Goal: Information Seeking & Learning: Learn about a topic

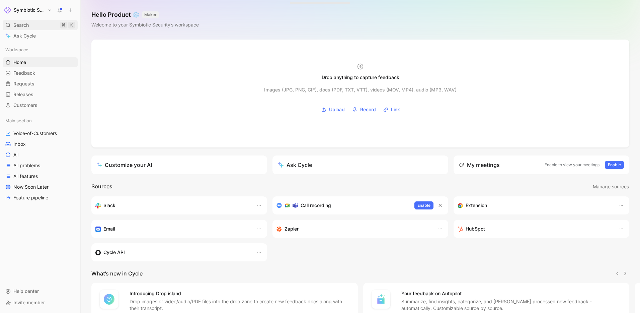
click at [19, 24] on span "Search" at bounding box center [20, 25] width 15 height 8
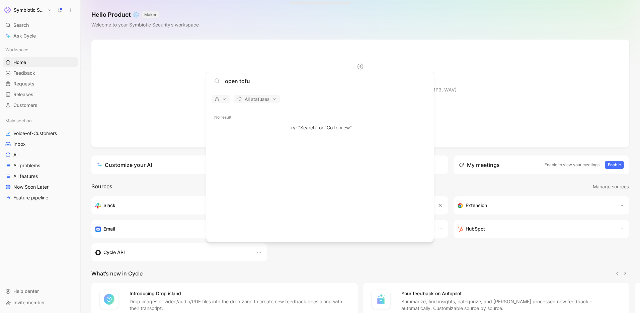
click at [239, 81] on input "open tofu" at bounding box center [325, 81] width 201 height 8
click at [284, 85] on input "tofu" at bounding box center [325, 81] width 201 height 8
click at [253, 99] on span "All statuses" at bounding box center [257, 99] width 40 height 8
click at [224, 101] on div at bounding box center [320, 156] width 640 height 313
click at [220, 101] on span "button" at bounding box center [221, 99] width 12 height 5
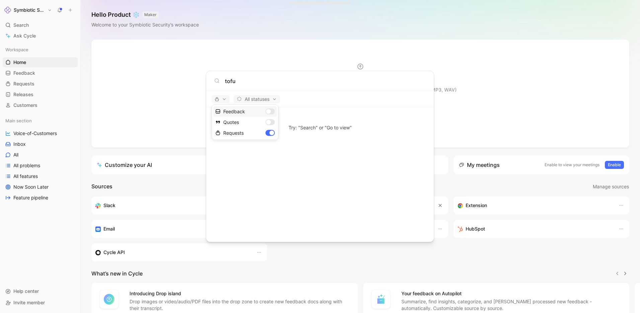
click at [273, 112] on div "Feedback" at bounding box center [245, 111] width 64 height 11
click at [325, 99] on div at bounding box center [320, 156] width 640 height 313
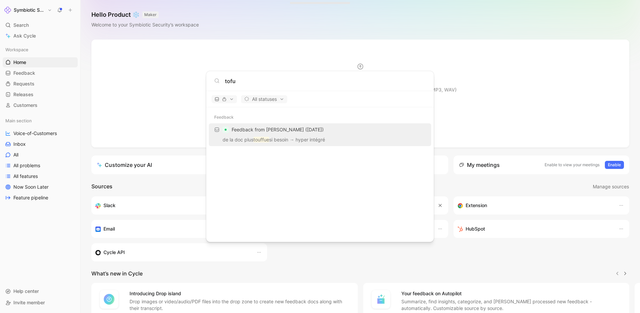
click at [232, 82] on input "tofu" at bounding box center [325, 81] width 201 height 8
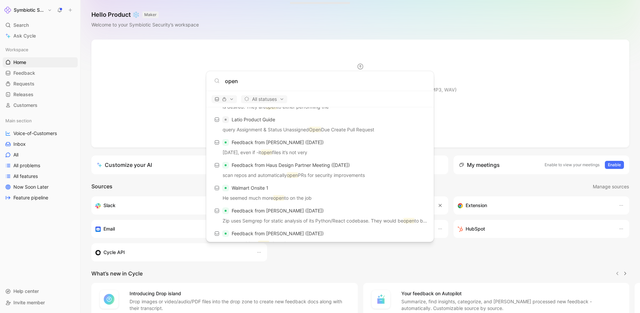
scroll to position [133, 0]
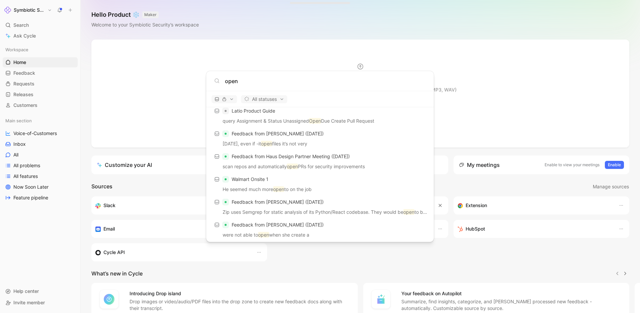
type input "open"
click at [26, 145] on body "Symbiotic Security Search ⌘ K Ask Cycle Workspace Home G then H Feedback G then…" at bounding box center [320, 156] width 640 height 313
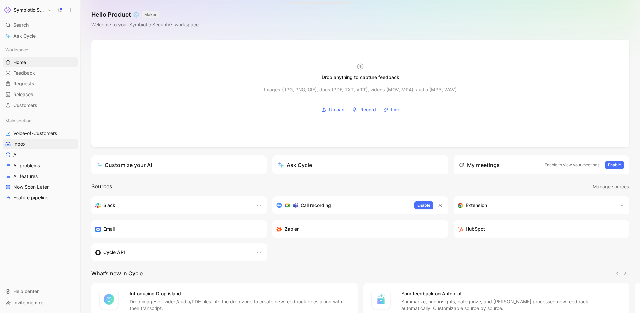
click at [16, 145] on span "Inbox" at bounding box center [19, 144] width 12 height 7
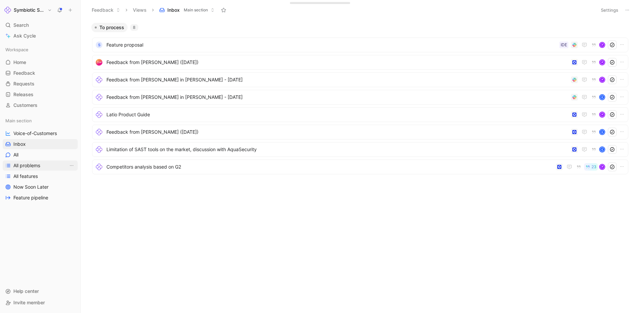
click at [26, 166] on span "All problems" at bounding box center [26, 165] width 27 height 7
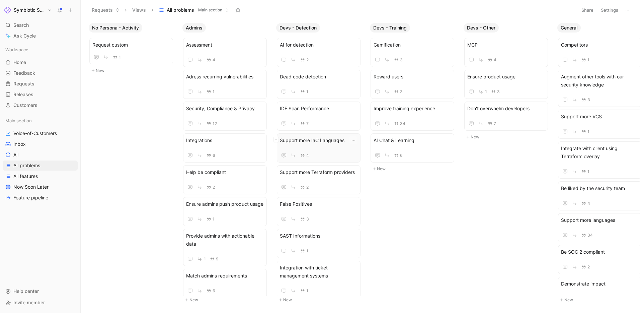
click at [313, 144] on span "Support more IaC Languages" at bounding box center [319, 140] width 78 height 8
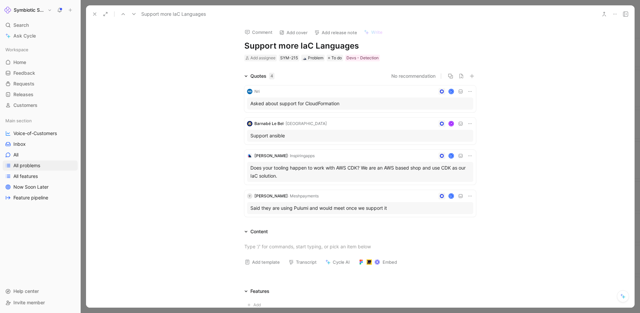
click at [97, 15] on icon at bounding box center [94, 13] width 5 height 5
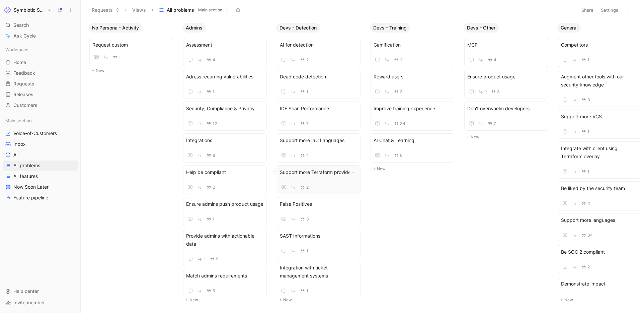
click at [324, 180] on div "Support more Terraform providers 2" at bounding box center [319, 179] width 78 height 23
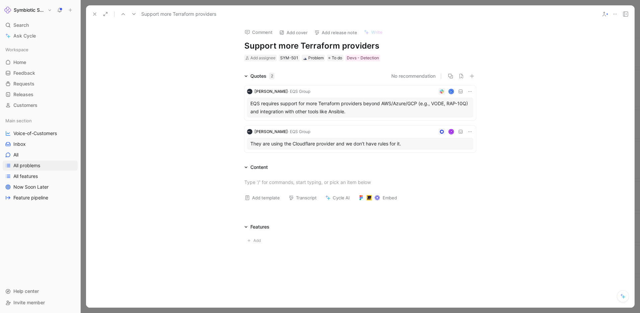
click at [93, 13] on icon at bounding box center [94, 13] width 5 height 5
